Goal: Transaction & Acquisition: Obtain resource

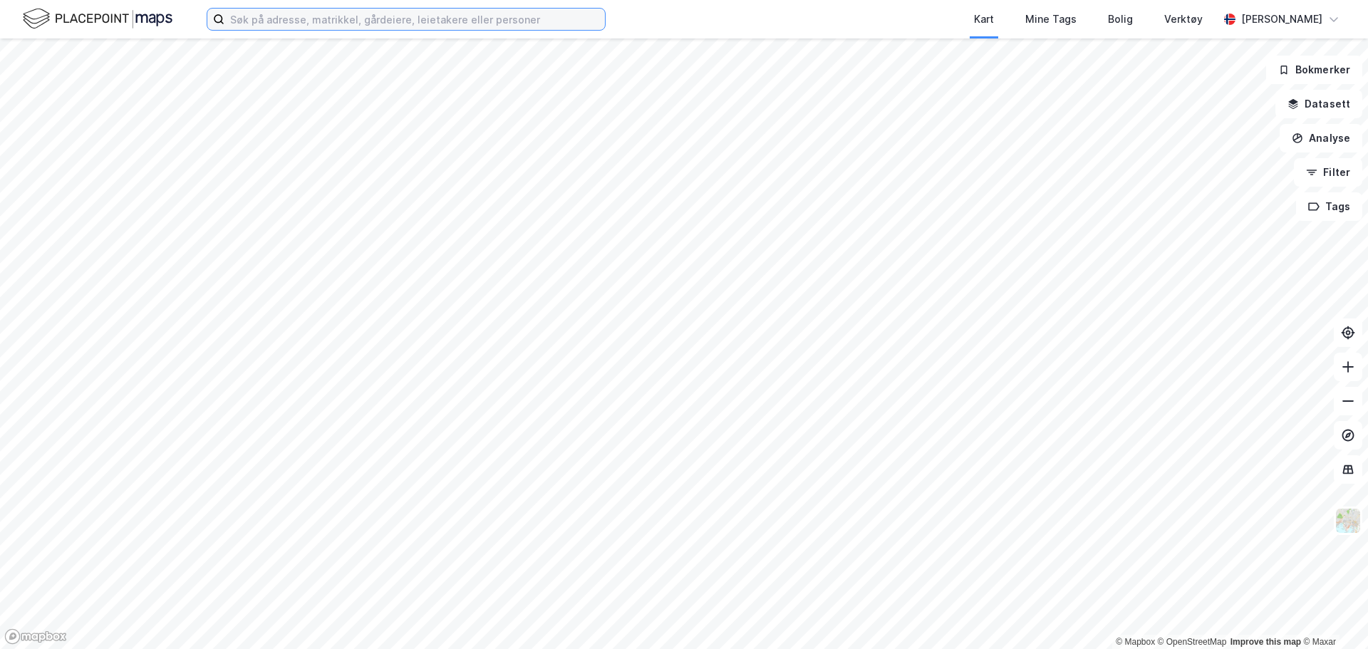
click at [288, 9] on input at bounding box center [414, 19] width 381 height 21
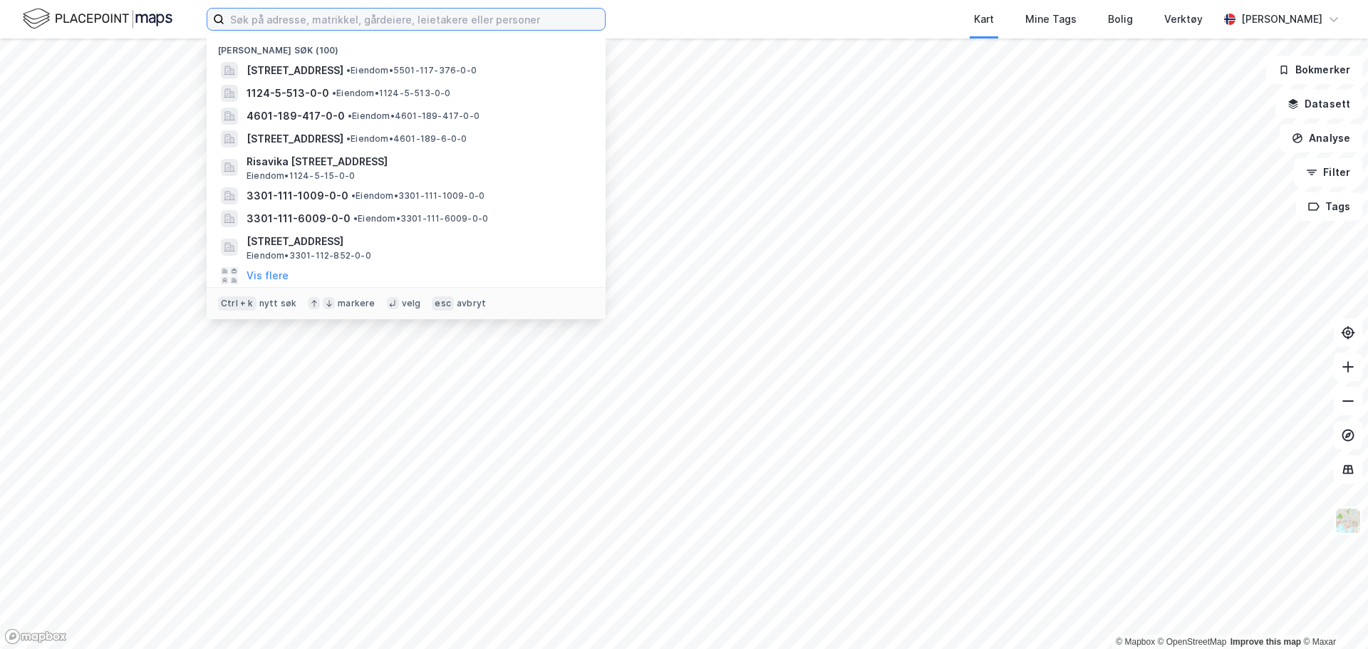
click at [281, 21] on input at bounding box center [414, 19] width 381 height 21
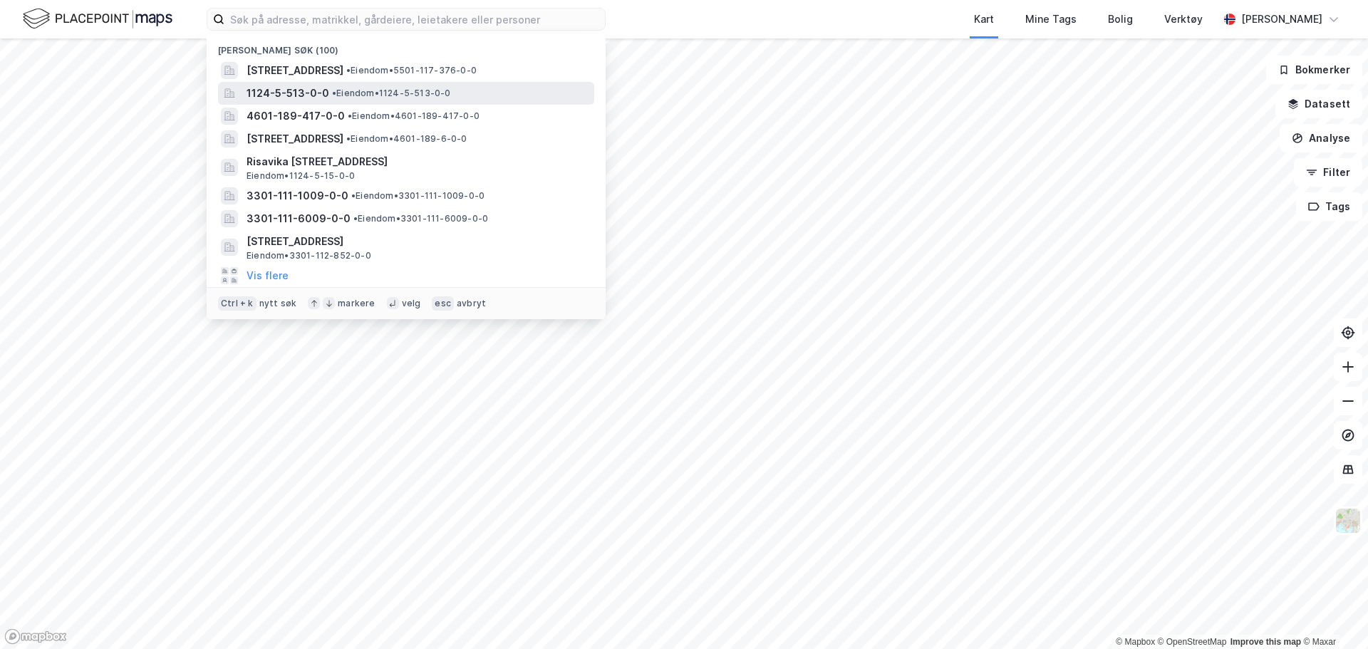
click at [347, 93] on span "• Eiendom • 1124-5-513-0-0" at bounding box center [391, 93] width 119 height 11
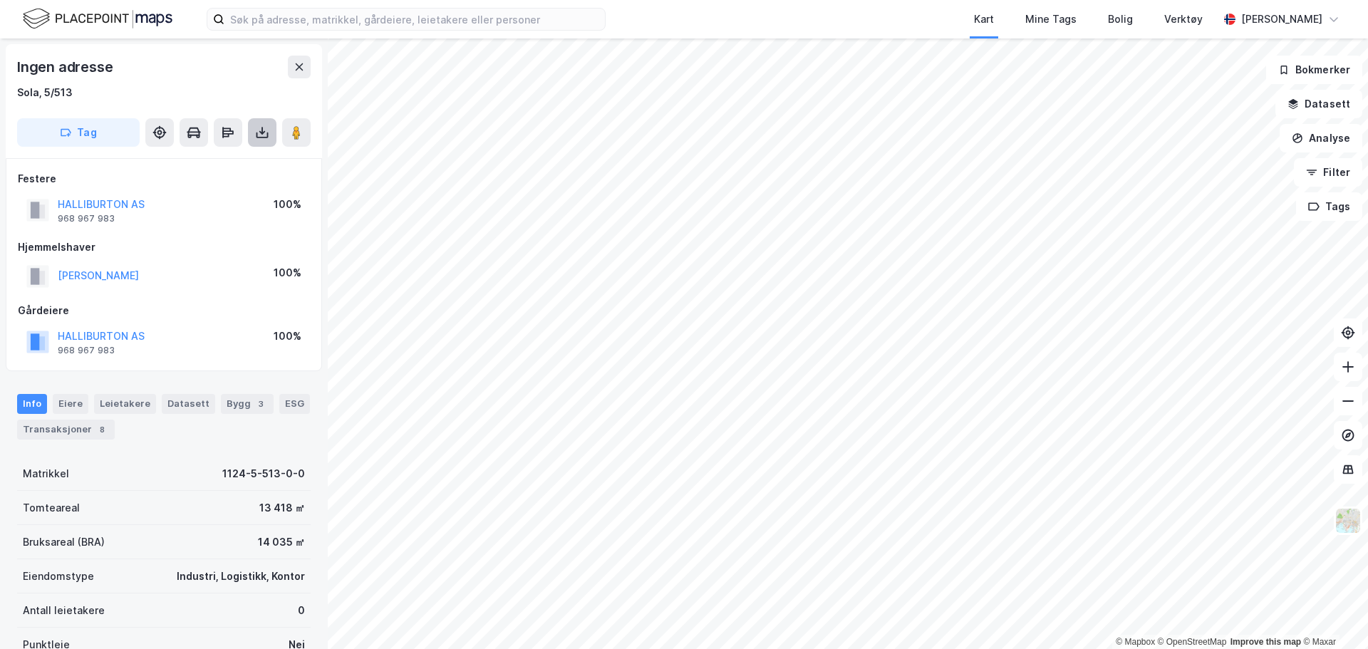
click at [258, 137] on icon at bounding box center [263, 136] width 12 height 6
click at [233, 157] on div "Last ned grunnbok" at bounding box center [191, 160] width 83 height 11
